Goal: Find specific page/section: Find specific page/section

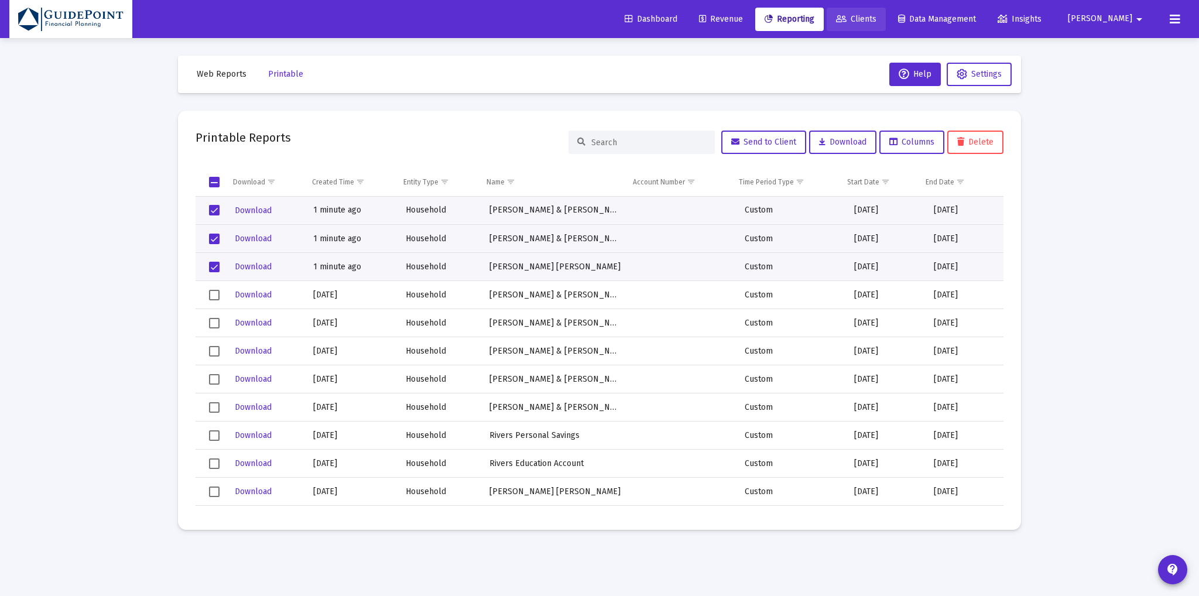
click at [876, 20] on span "Clients" at bounding box center [856, 19] width 40 height 10
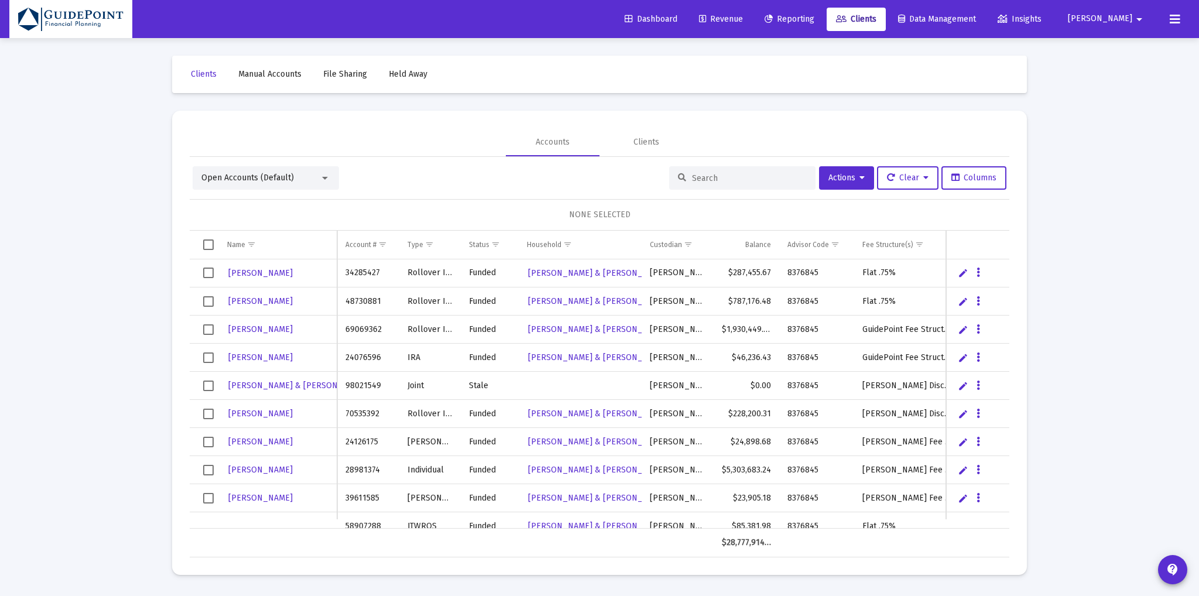
click at [737, 178] on input at bounding box center [749, 178] width 115 height 10
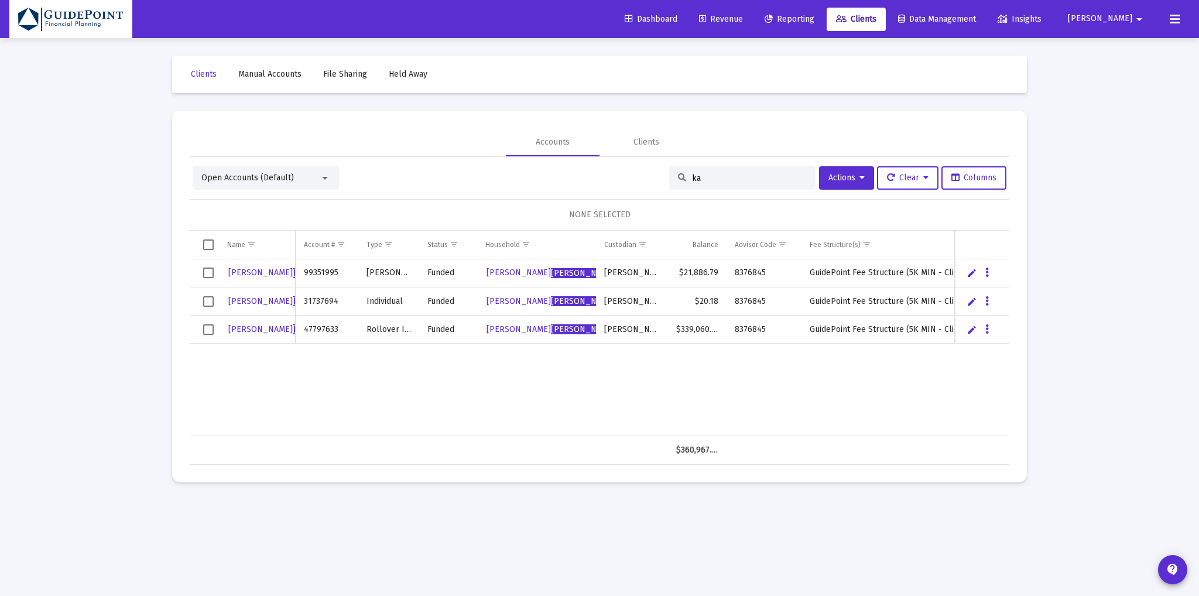
type input "k"
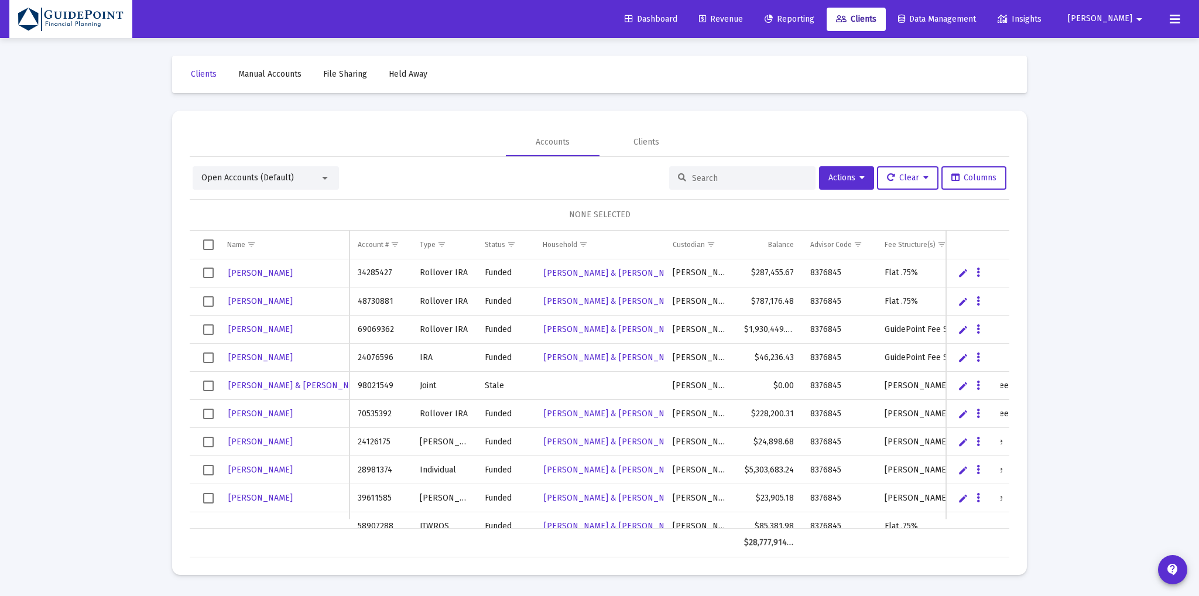
drag, startPoint x: 763, startPoint y: 16, endPoint x: 756, endPoint y: 19, distance: 7.6
click at [743, 16] on span "Revenue" at bounding box center [721, 19] width 44 height 10
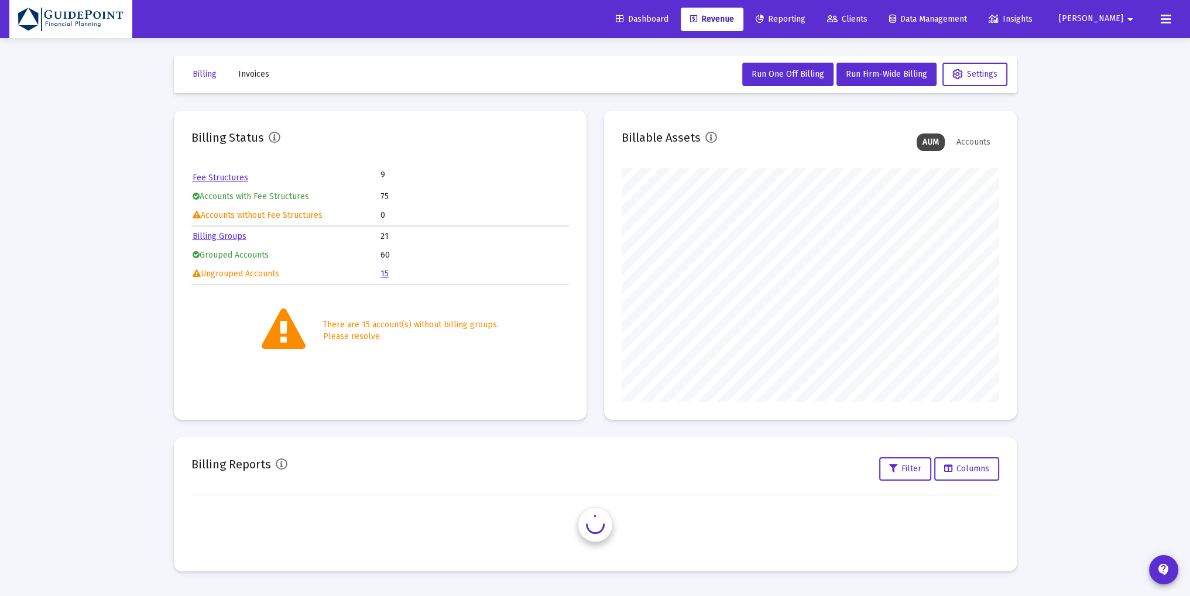
scroll to position [234, 377]
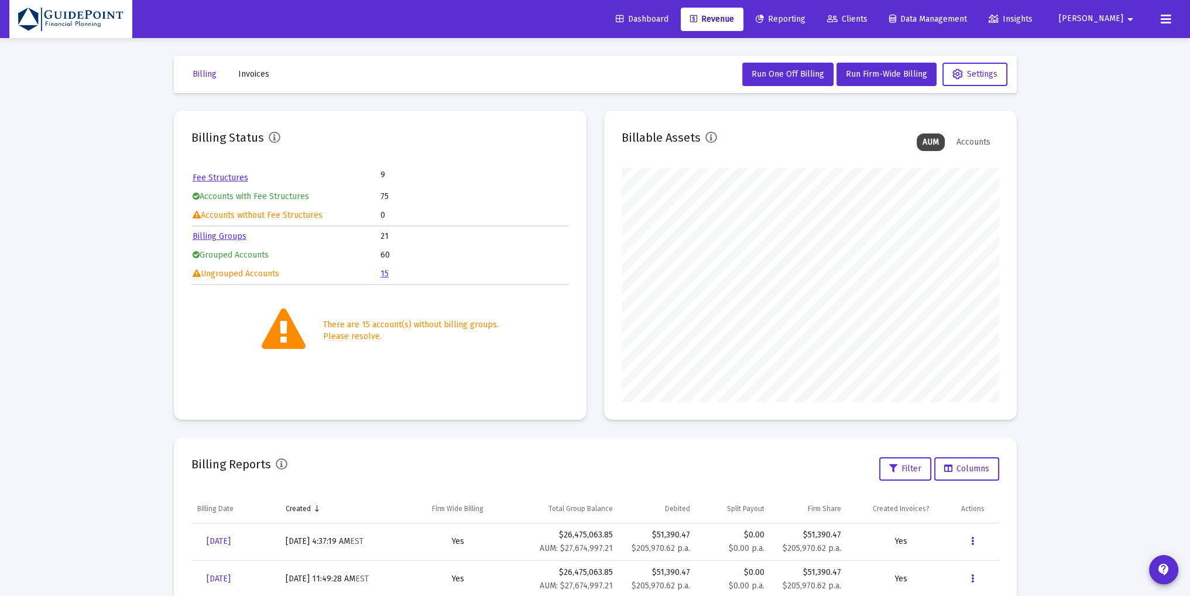
click at [227, 234] on link "Billing Groups" at bounding box center [220, 236] width 54 height 10
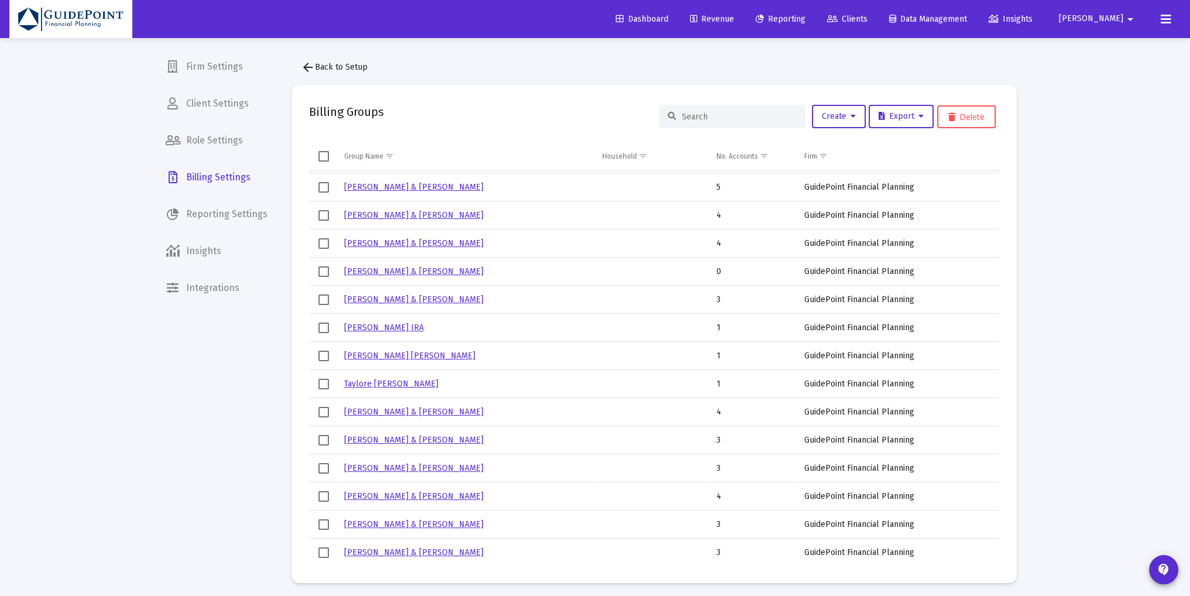
scroll to position [5, 0]
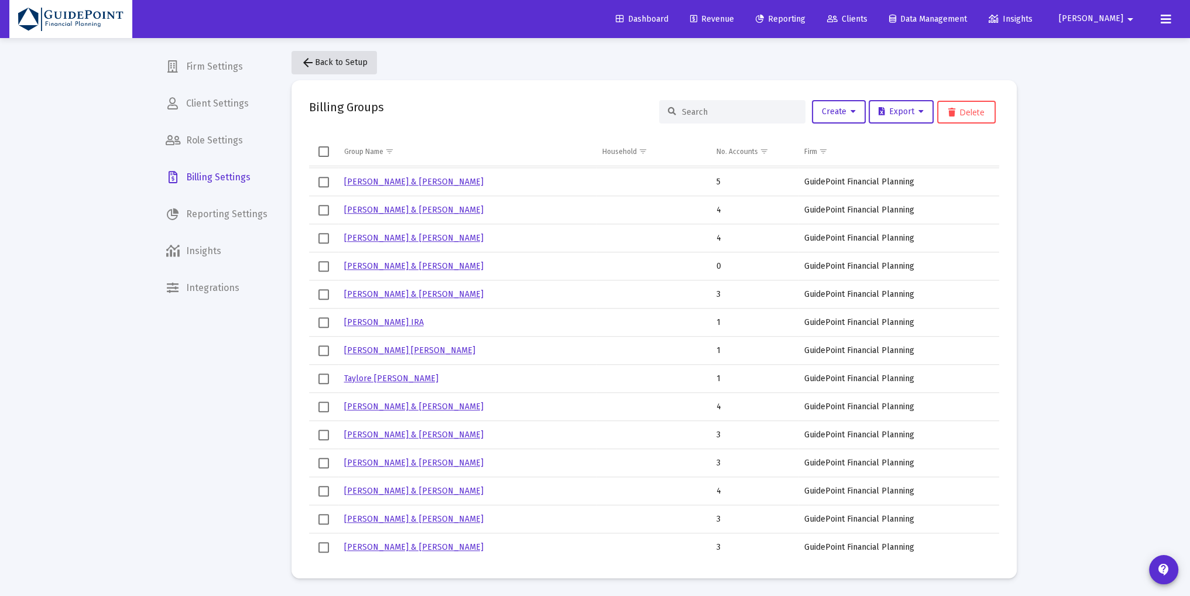
click at [308, 63] on mat-icon "arrow_back" at bounding box center [308, 63] width 14 height 14
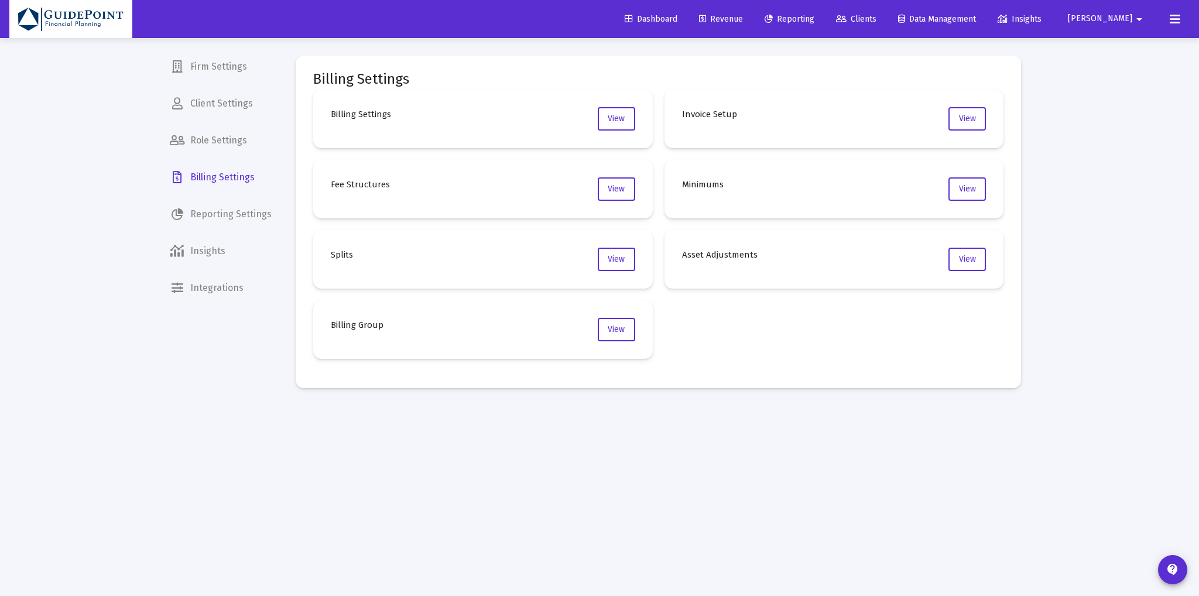
click at [743, 16] on span "Revenue" at bounding box center [721, 19] width 44 height 10
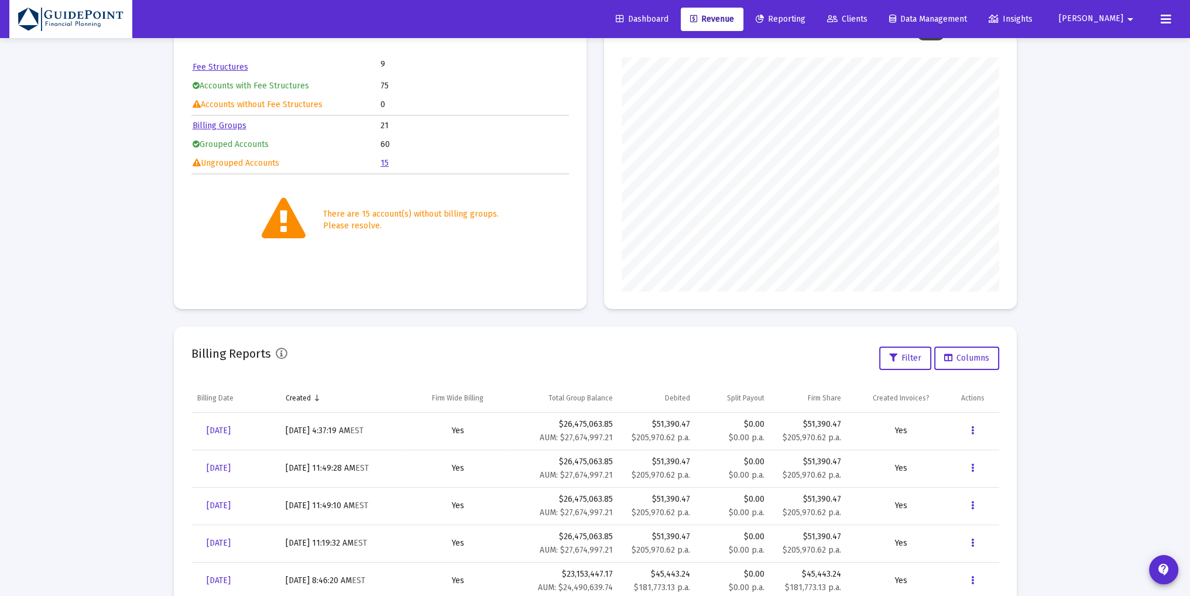
scroll to position [181, 0]
